Goal: Book appointment/travel/reservation

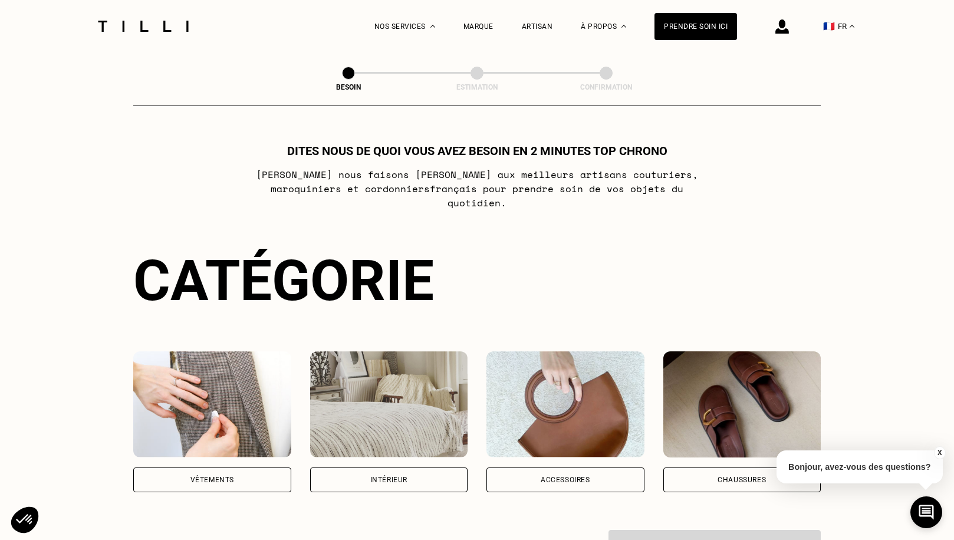
click at [249, 410] on img at bounding box center [212, 404] width 158 height 106
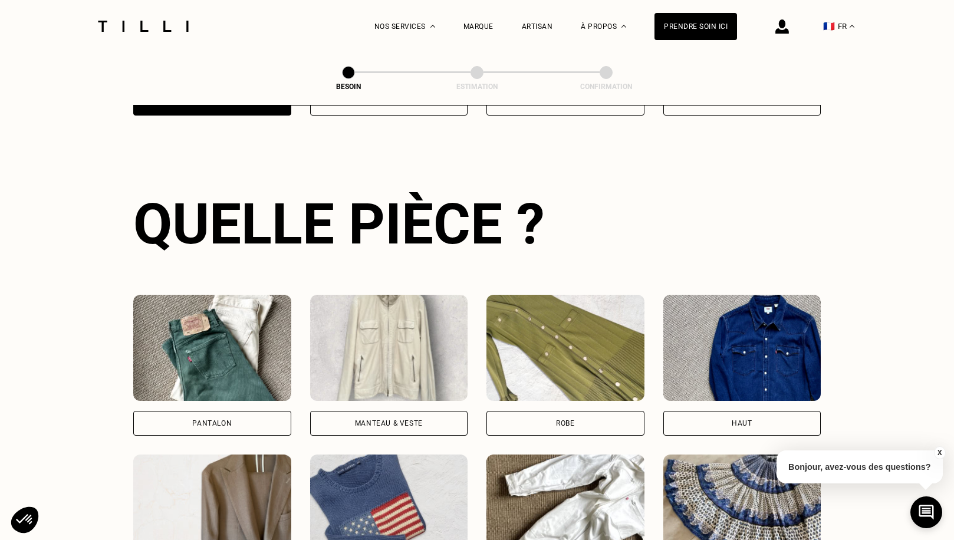
scroll to position [384, 0]
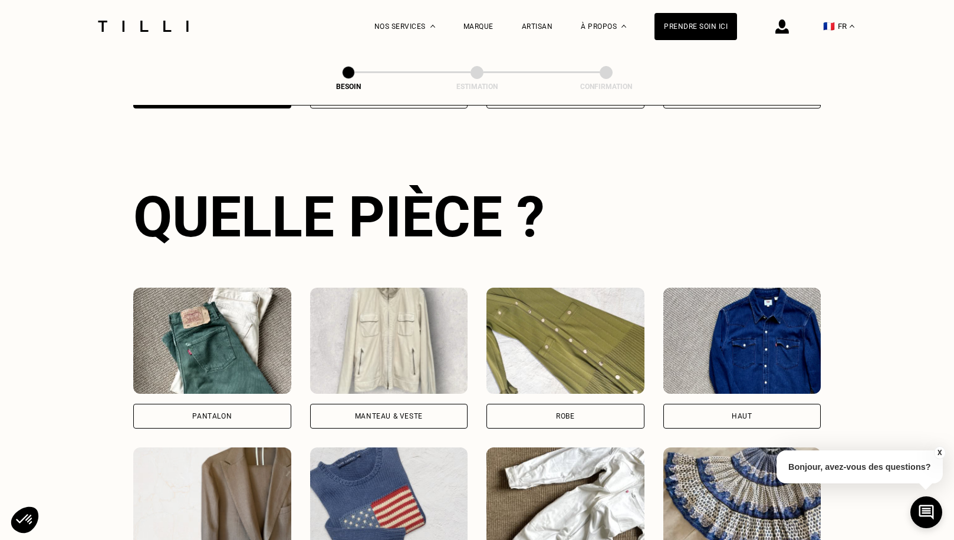
click at [600, 302] on img at bounding box center [565, 341] width 158 height 106
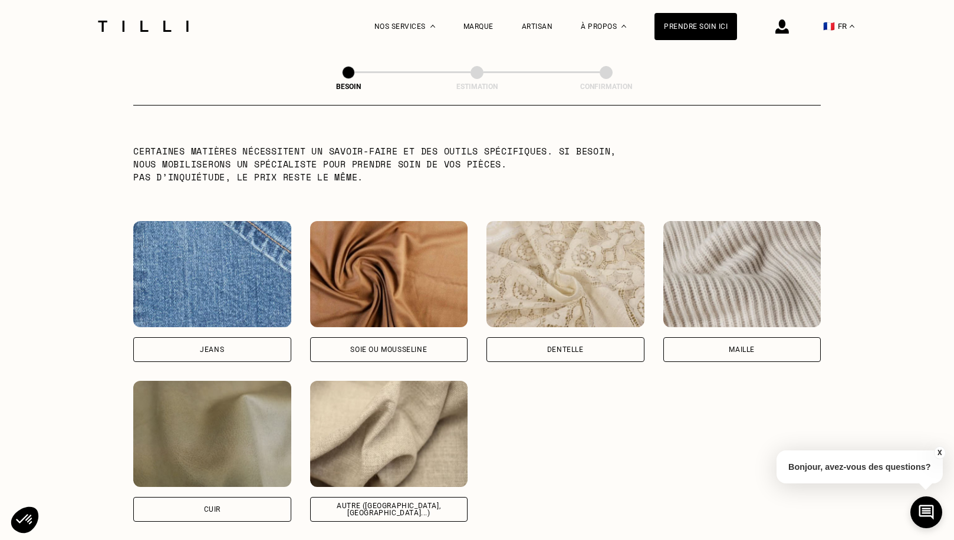
scroll to position [1183, 0]
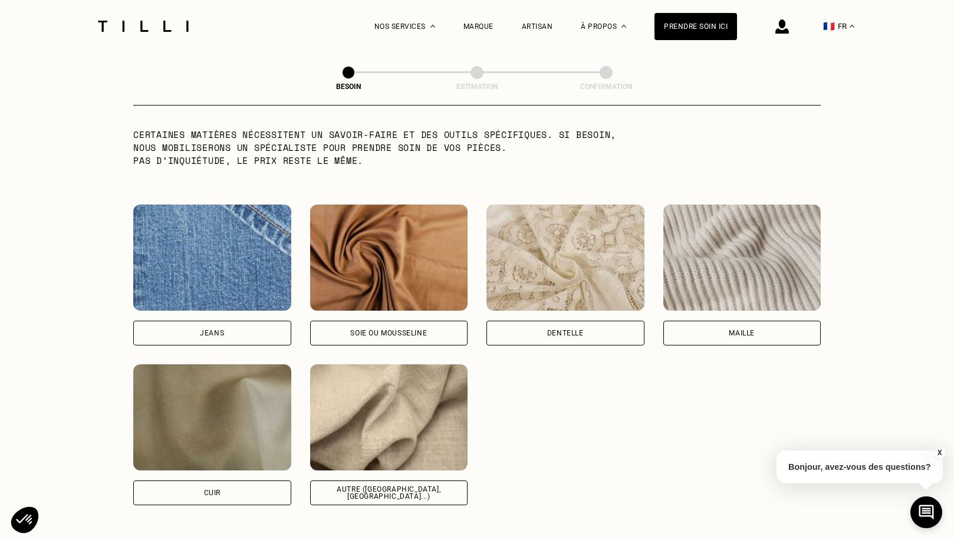
click at [428, 405] on img at bounding box center [389, 417] width 158 height 106
select select "FR"
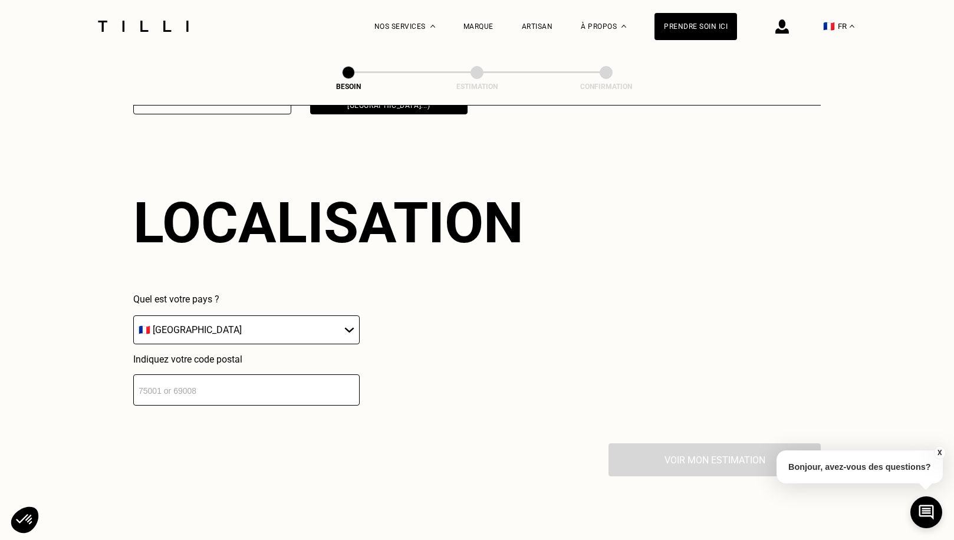
scroll to position [1581, 0]
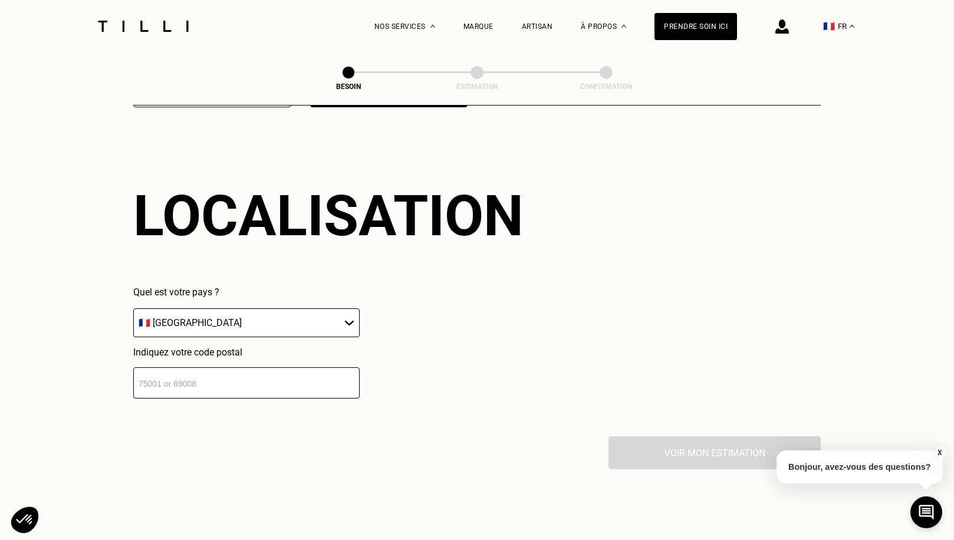
click at [224, 376] on input "number" at bounding box center [246, 382] width 226 height 31
type input "75018"
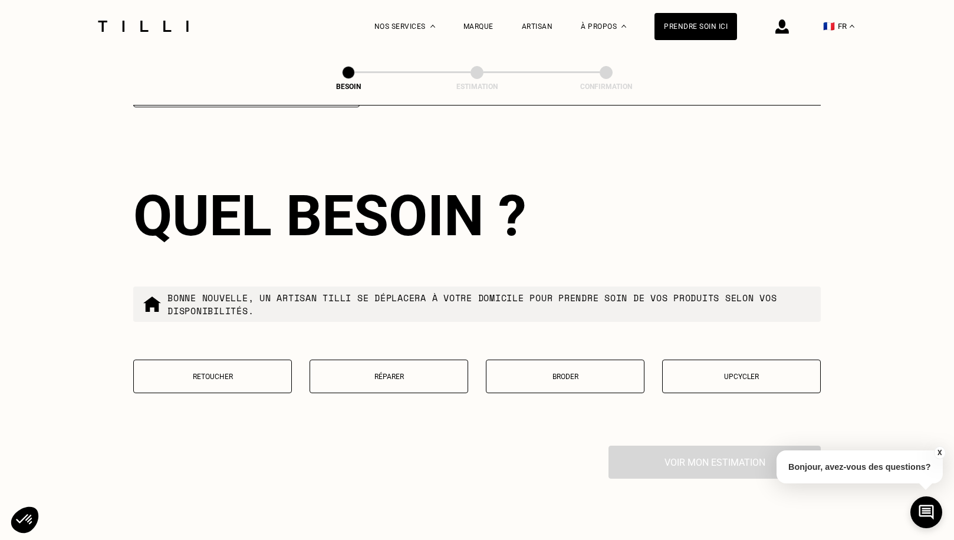
scroll to position [1860, 0]
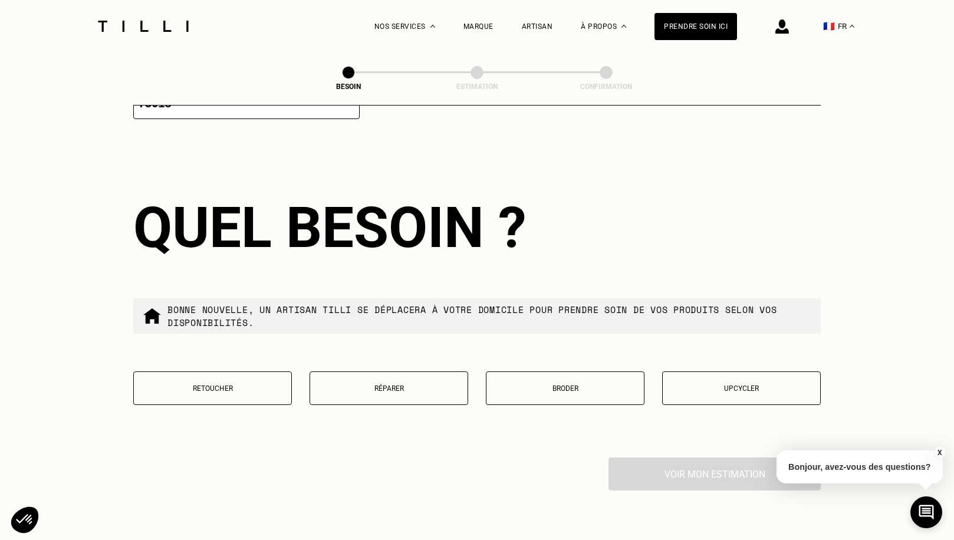
click at [234, 384] on p "Retoucher" at bounding box center [213, 388] width 146 height 8
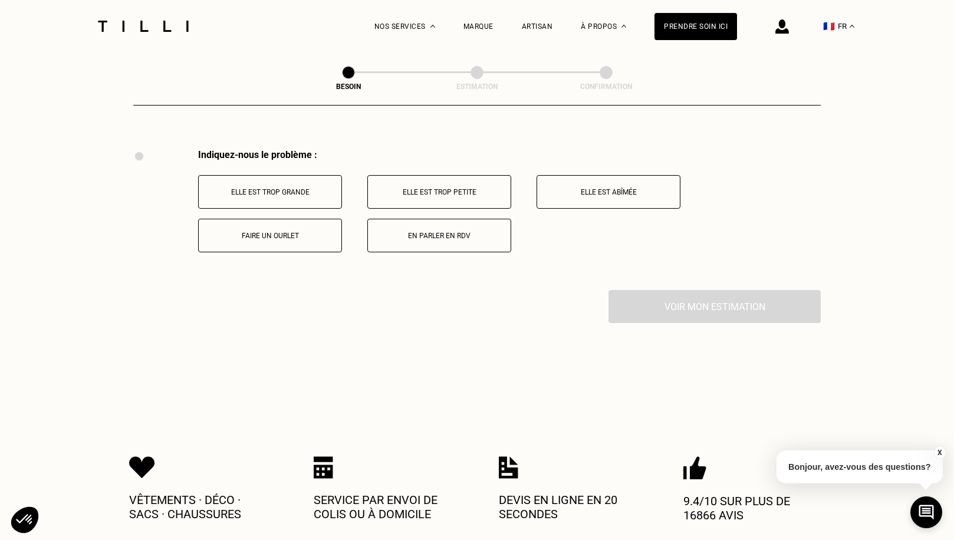
scroll to position [2174, 0]
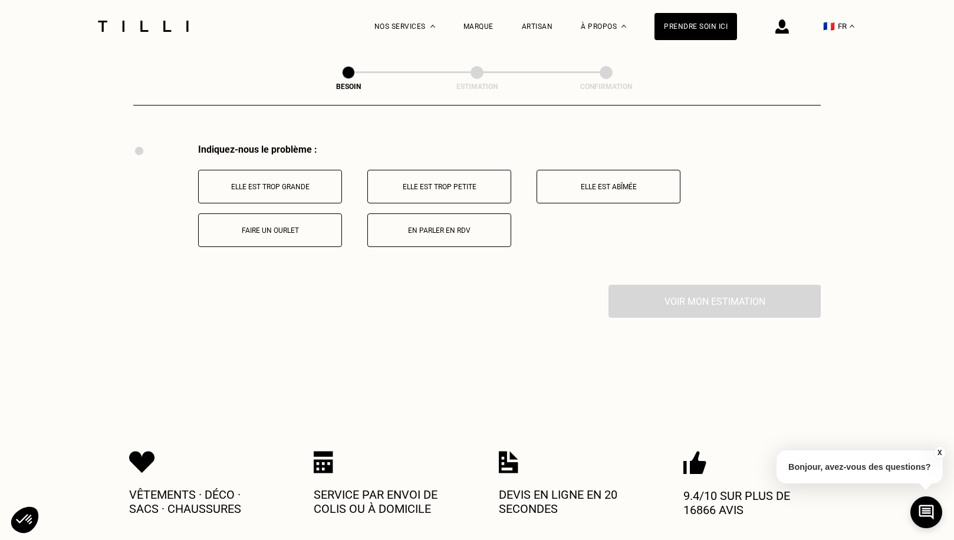
click at [266, 183] on p "Elle est trop grande" at bounding box center [270, 187] width 131 height 8
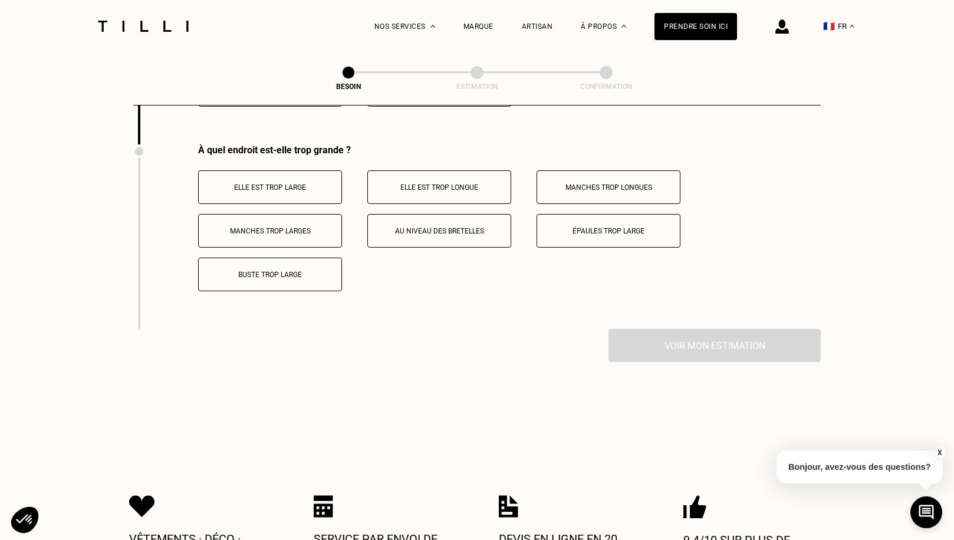
scroll to position [2315, 0]
click at [462, 170] on button "Elle est trop longue" at bounding box center [439, 187] width 144 height 34
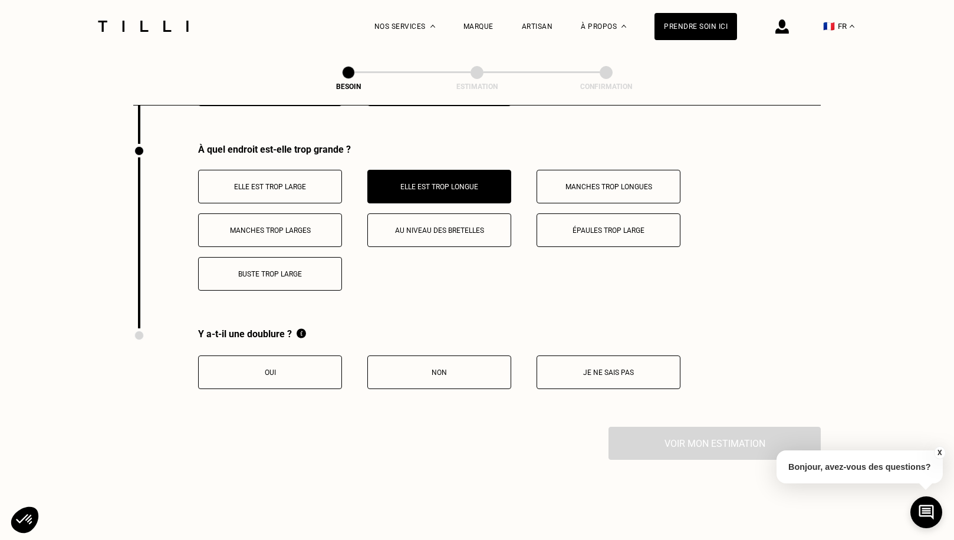
click at [286, 368] on p "Oui" at bounding box center [270, 372] width 131 height 8
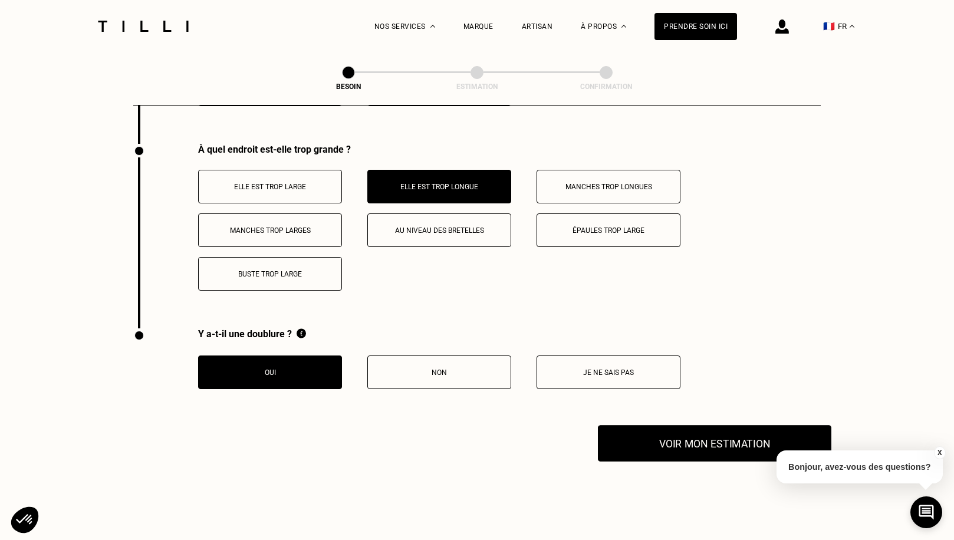
click at [753, 431] on button "Voir mon estimation" at bounding box center [714, 443] width 233 height 37
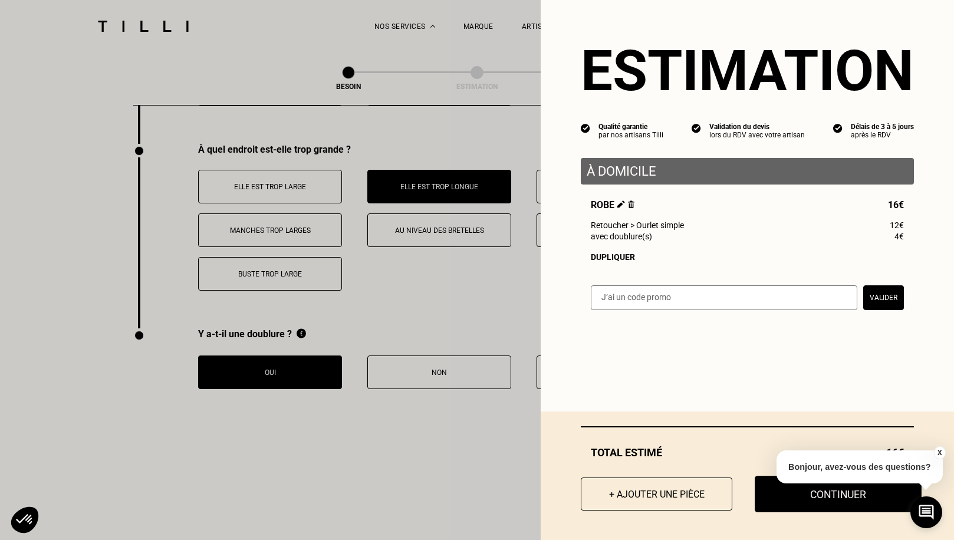
click at [822, 496] on button "Continuer" at bounding box center [838, 494] width 167 height 37
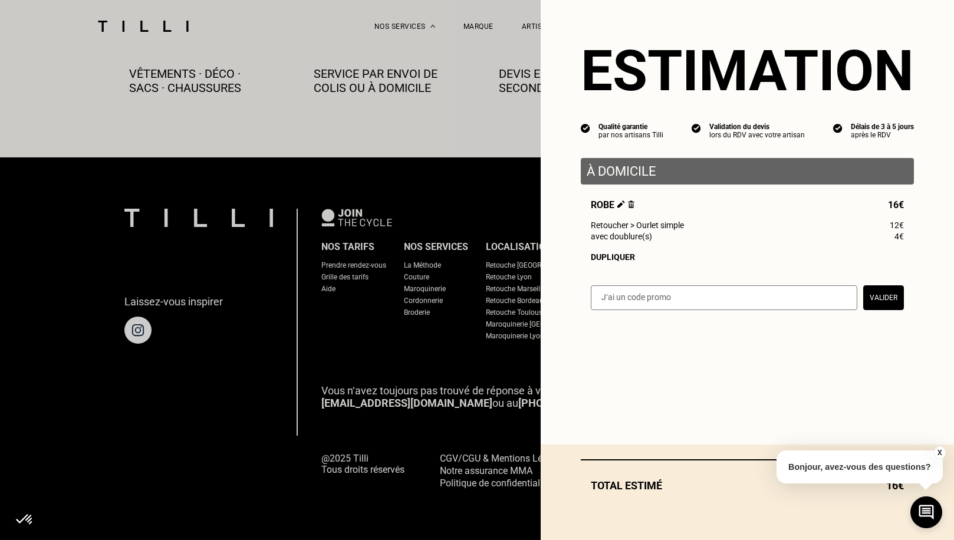
scroll to position [651, 0]
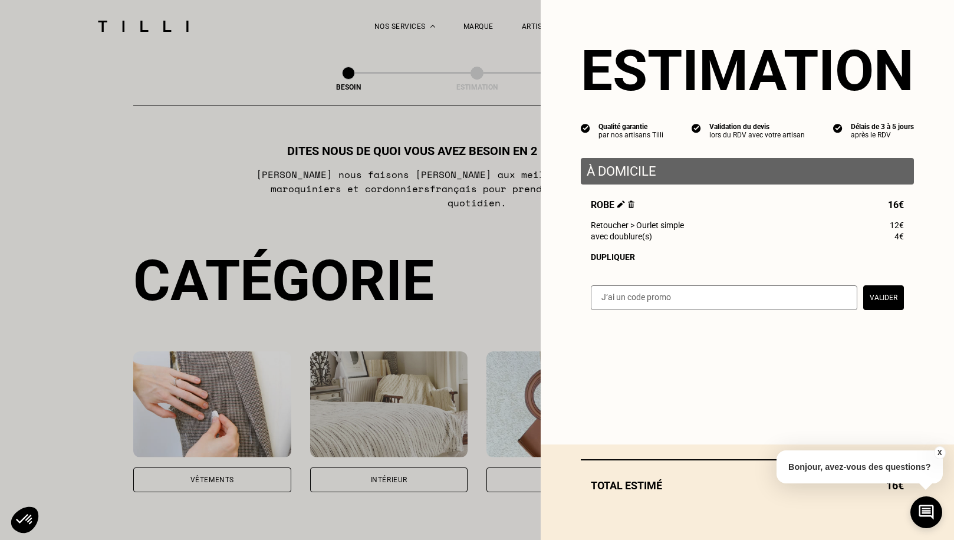
select select "FR"
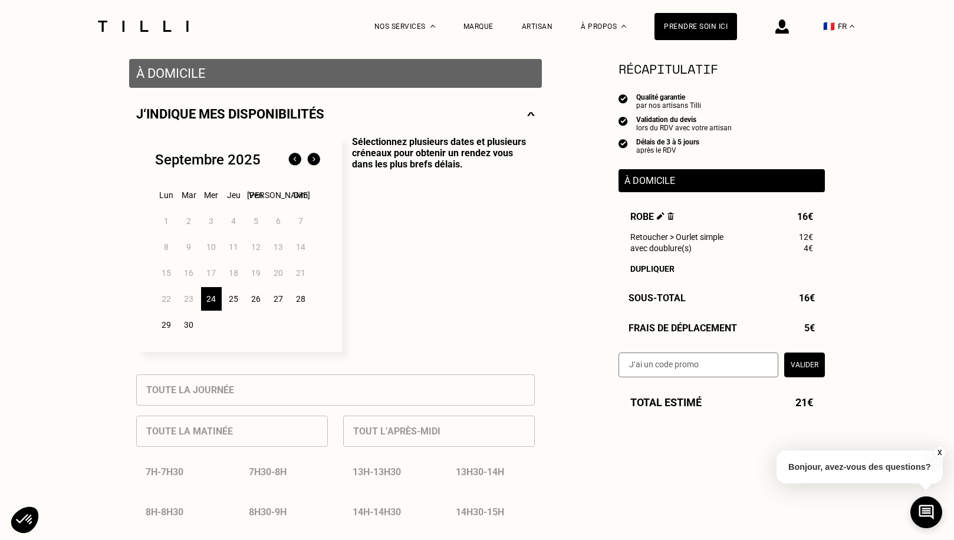
scroll to position [266, 0]
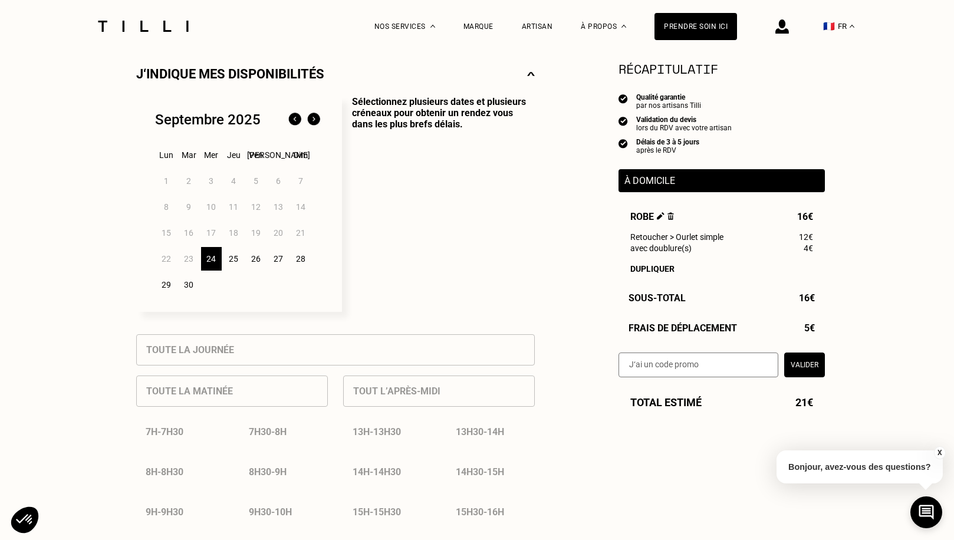
click at [232, 259] on div "25" at bounding box center [233, 259] width 21 height 24
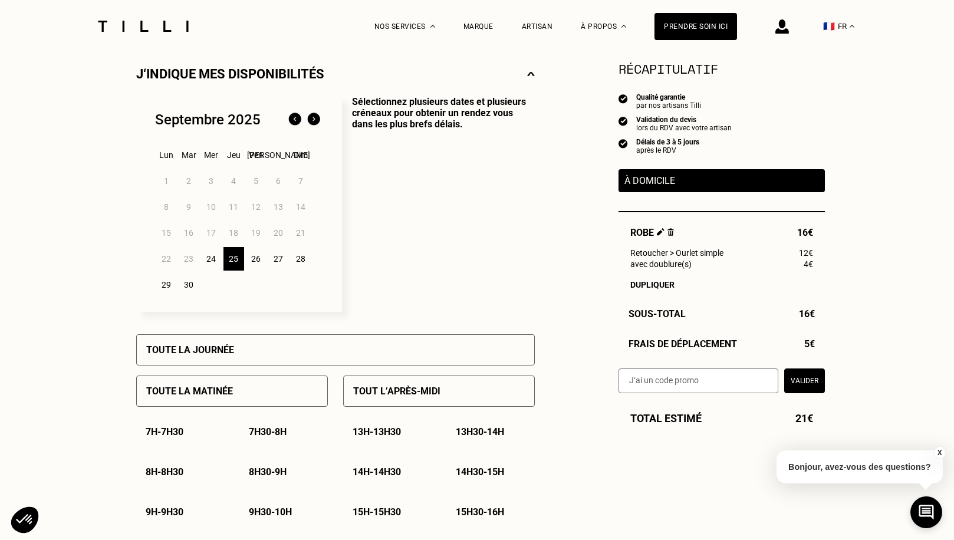
scroll to position [651, 0]
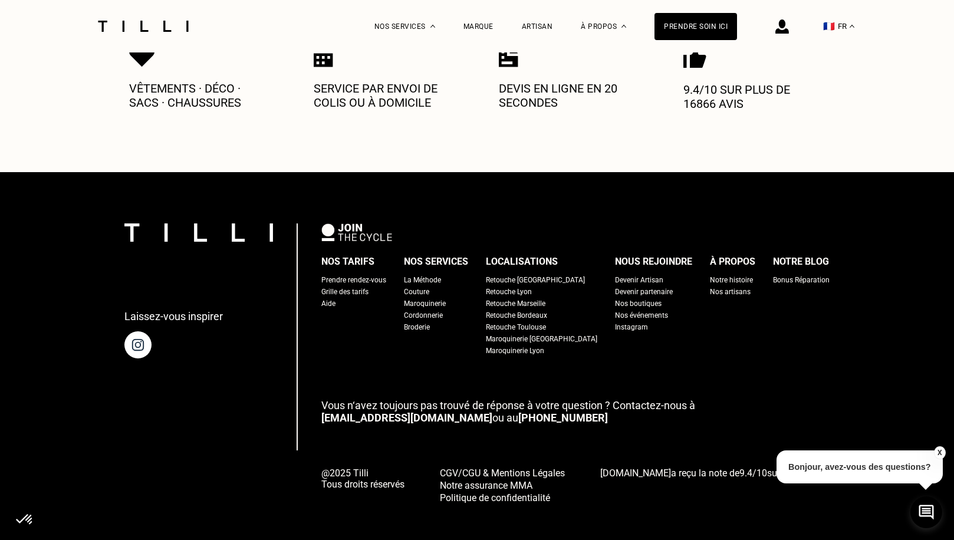
click at [134, 21] on img at bounding box center [143, 26] width 99 height 11
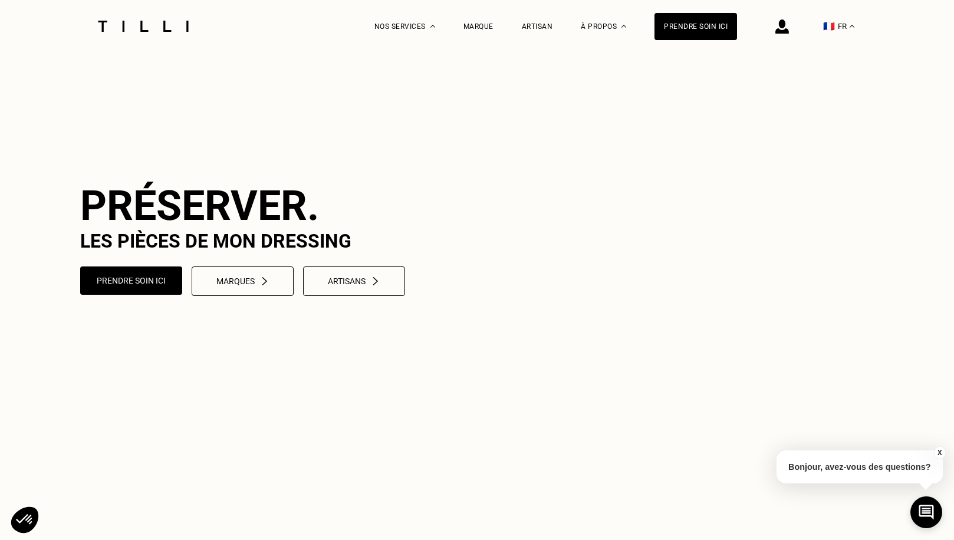
scroll to position [651, 0]
